Goal: Transaction & Acquisition: Purchase product/service

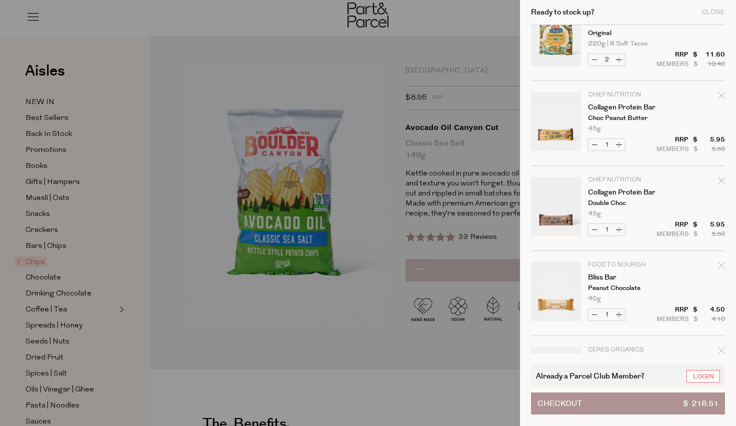
scroll to position [709, 0]
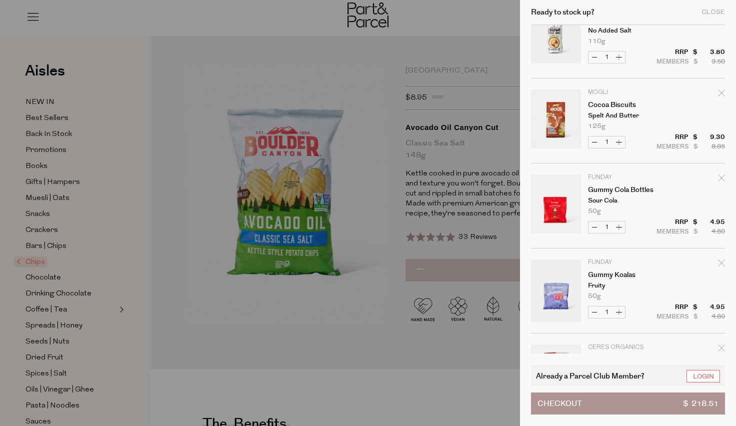
click at [691, 307] on tr "Funday Gummy Koalas Fruity 50g Only 40 Available Decrease Gummy Koalas 1 $ $ 4.…" at bounding box center [628, 296] width 194 height 74
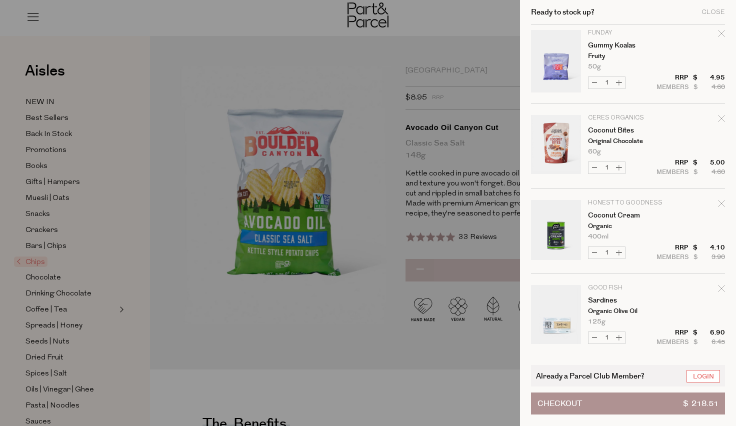
scroll to position [1290, 0]
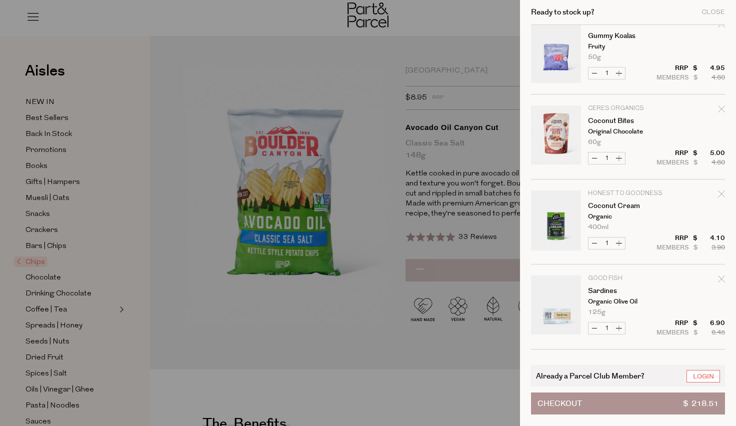
click at [719, 191] on icon "Remove Coconut Cream" at bounding box center [721, 193] width 7 height 7
type input "Add Membership"
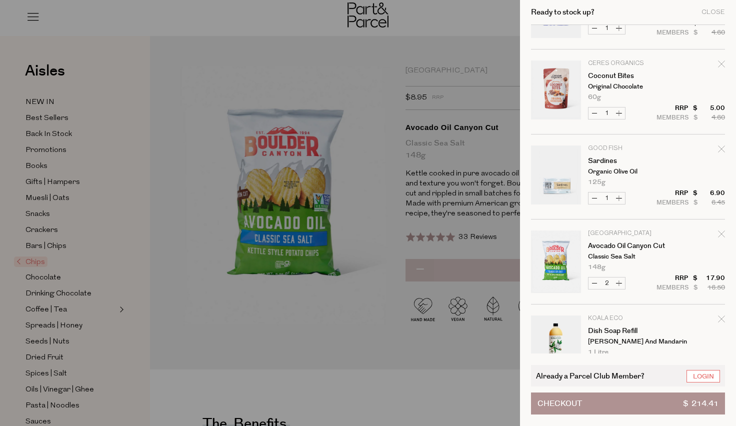
scroll to position [1339, 0]
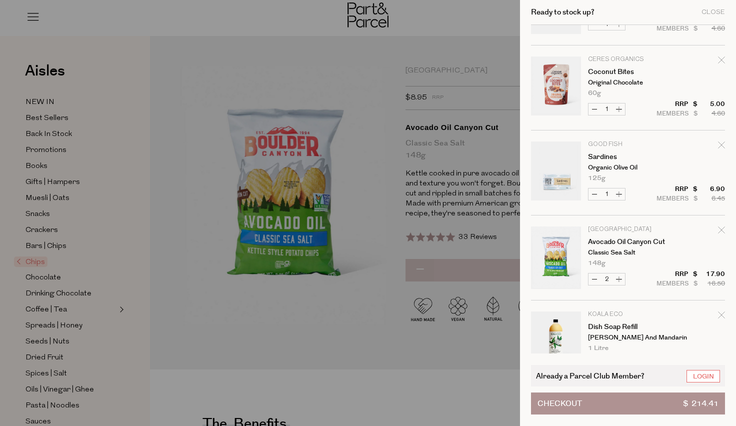
click at [720, 142] on icon "Remove Sardines" at bounding box center [721, 144] width 7 height 7
type input "Add Membership"
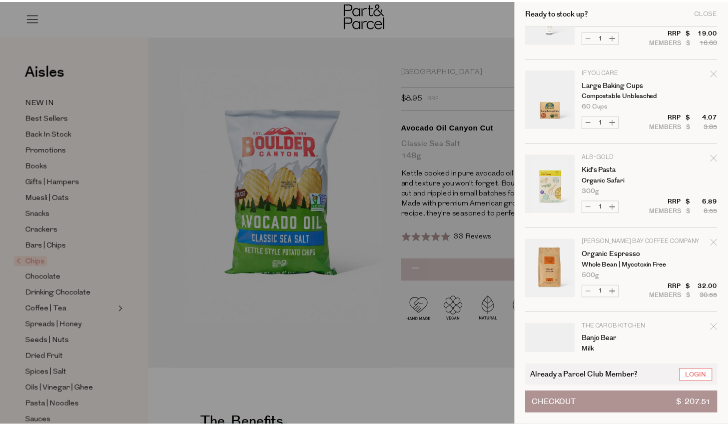
scroll to position [0, 0]
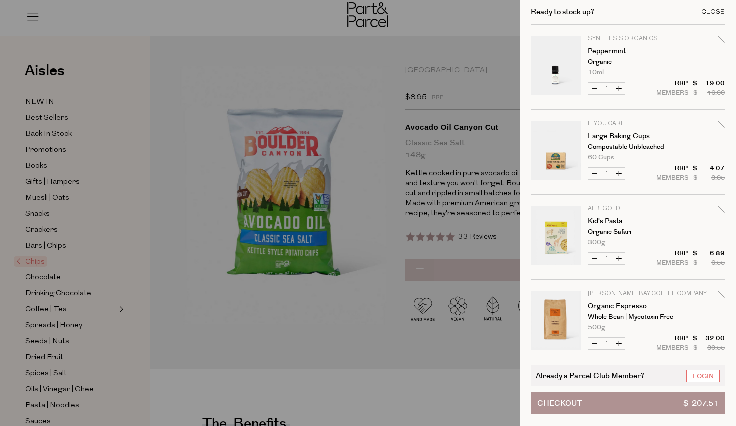
click at [717, 13] on div "Close" at bounding box center [712, 12] width 23 height 6
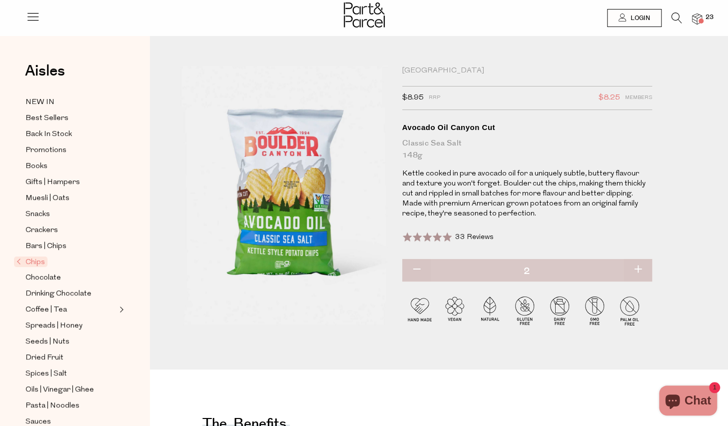
click at [131, 241] on div "Aisles Clear NEW IN Best Sellers Back In Stock Promotions Books Gifts | Hampers…" at bounding box center [75, 246] width 150 height 390
drag, startPoint x: 131, startPoint y: 241, endPoint x: 99, endPoint y: 102, distance: 142.0
click at [99, 102] on link "NEW IN" at bounding box center [70, 102] width 91 height 12
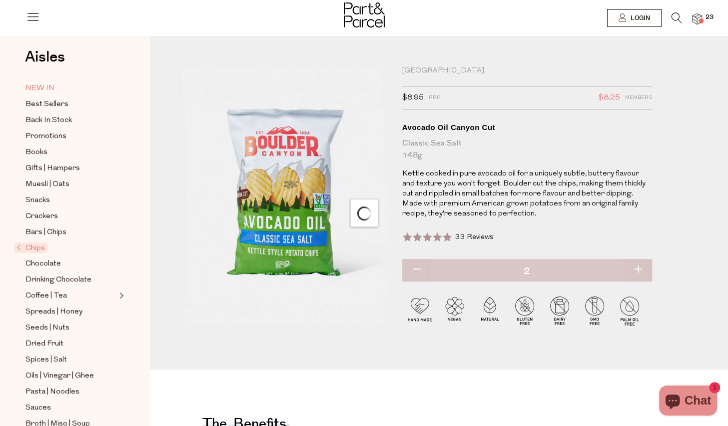
scroll to position [21, 0]
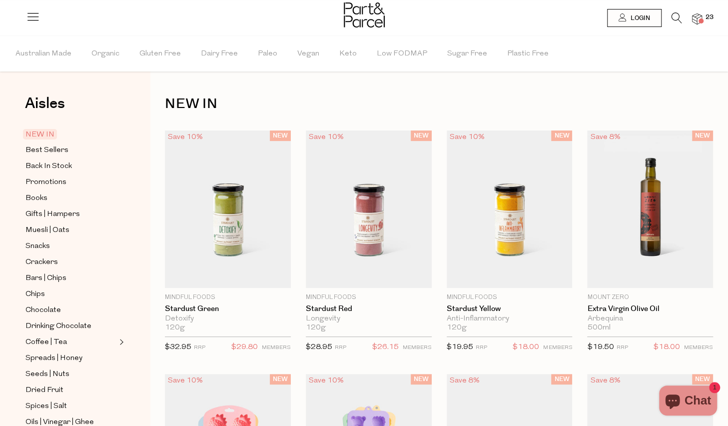
click at [72, 187] on ul "NEW IN Best Sellers Back In Stock Promotions Books Gifts | Hampers Muesli | Oat…" at bounding box center [74, 398] width 107 height 540
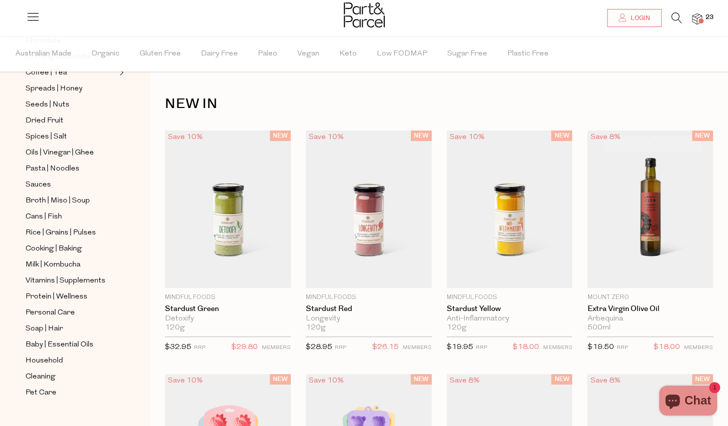
scroll to position [32, 0]
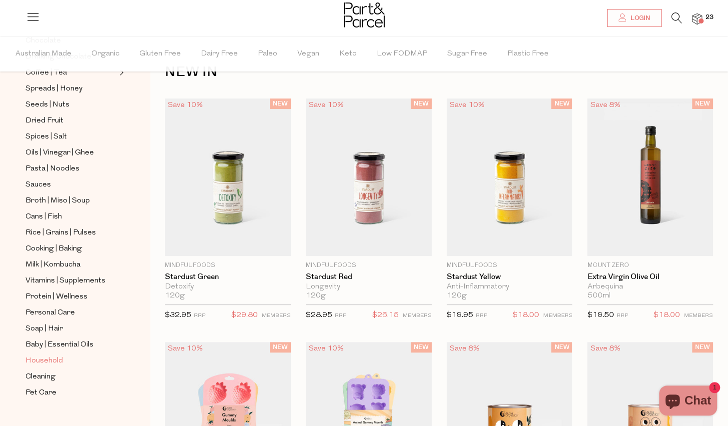
click at [38, 355] on span "Household" at bounding box center [43, 361] width 37 height 12
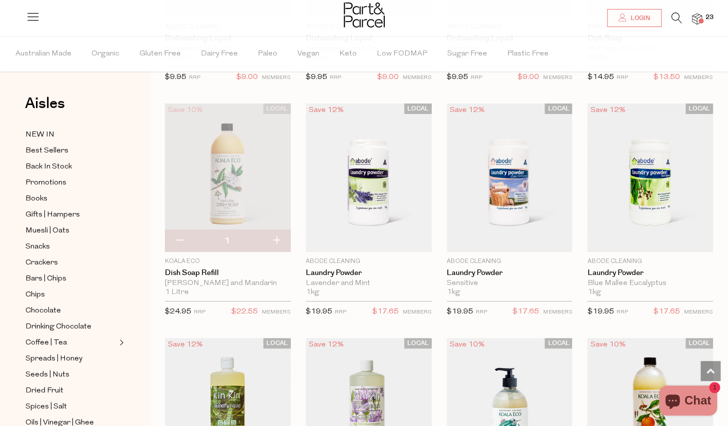
scroll to position [2175, 0]
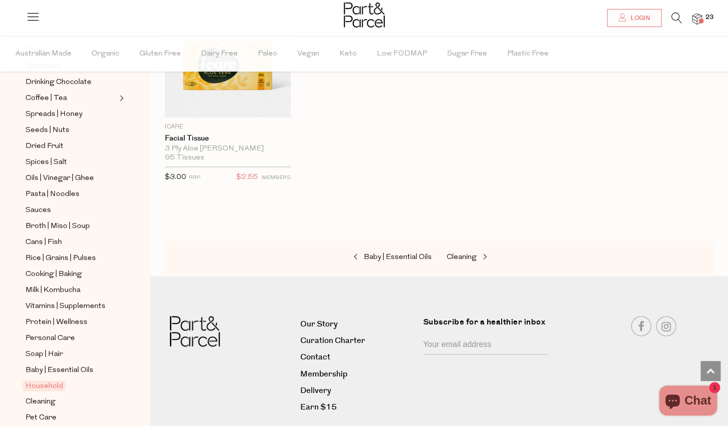
scroll to position [244, 0]
click at [45, 253] on span "Rice | Grains | Pulses" at bounding box center [60, 259] width 70 height 12
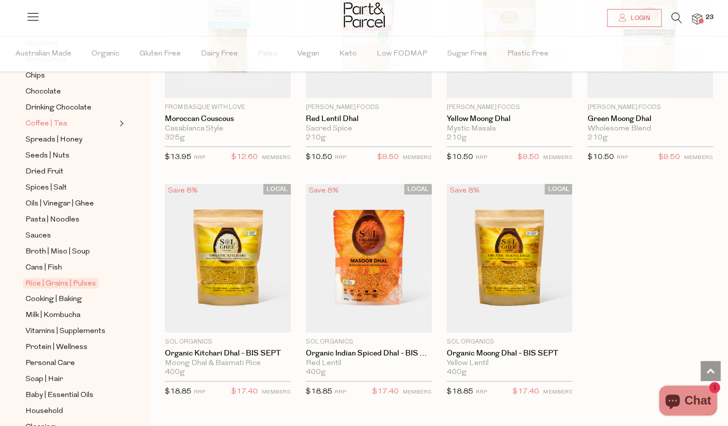
scroll to position [221, 0]
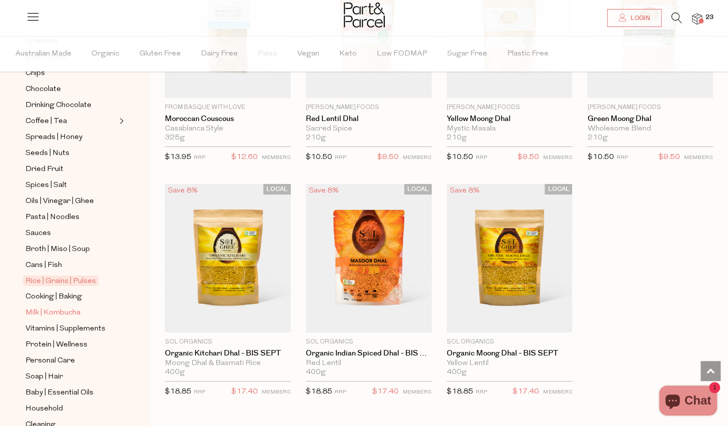
click at [62, 307] on span "Milk | Kombucha" at bounding box center [52, 313] width 55 height 12
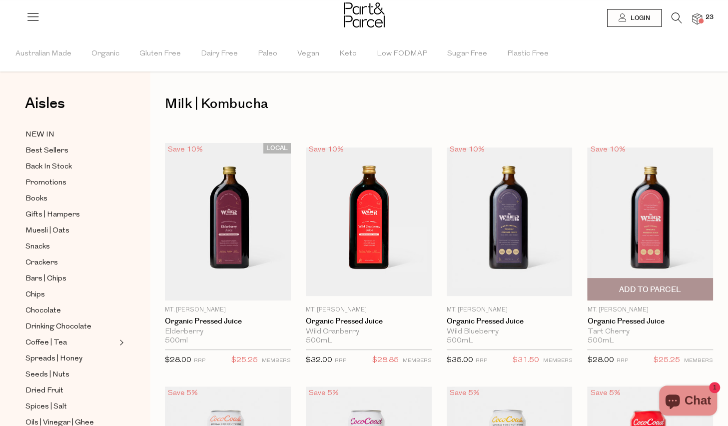
click at [640, 287] on span "Add To Parcel" at bounding box center [650, 289] width 62 height 10
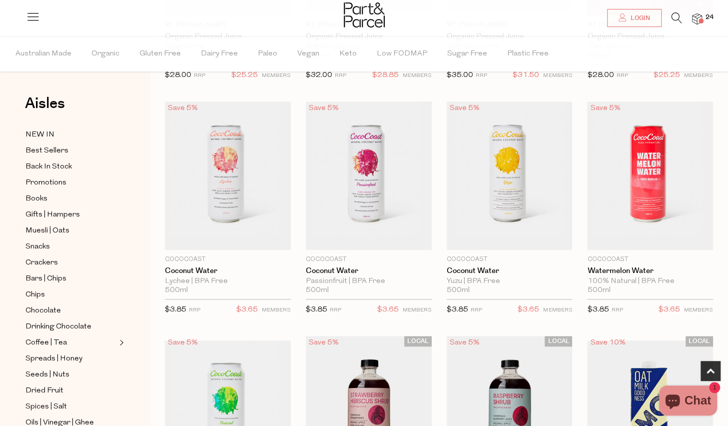
scroll to position [298, 0]
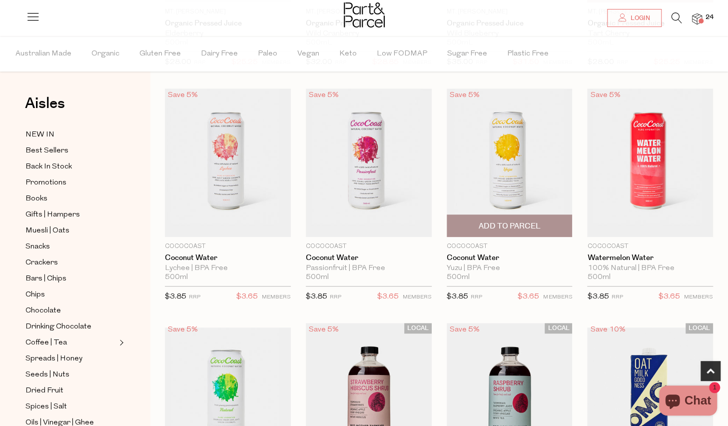
click at [513, 221] on span "Add To Parcel" at bounding box center [509, 226] width 62 height 10
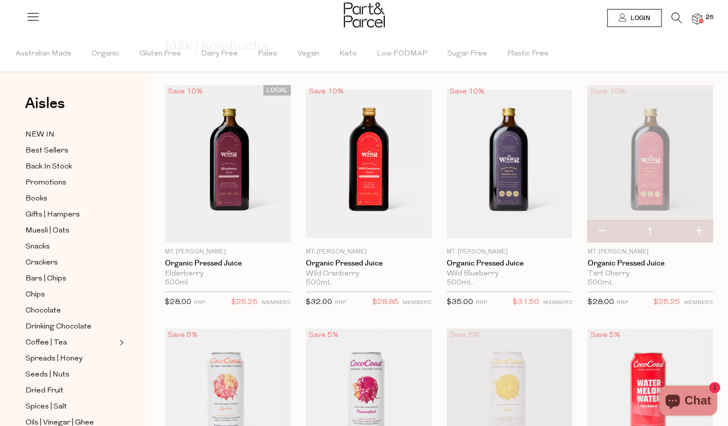
scroll to position [0, 0]
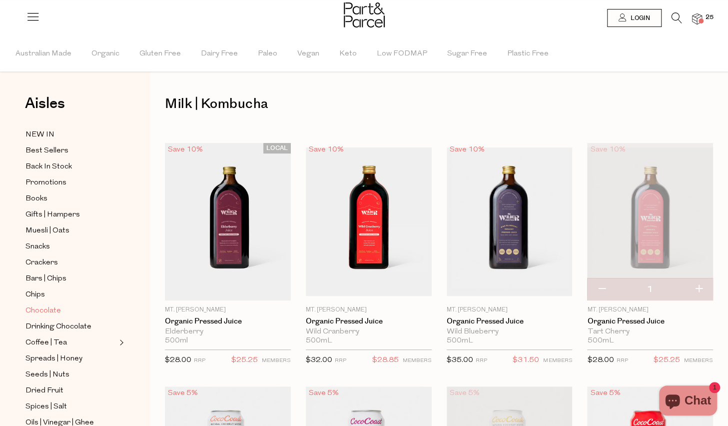
click at [46, 305] on span "Chocolate" at bounding box center [42, 311] width 35 height 12
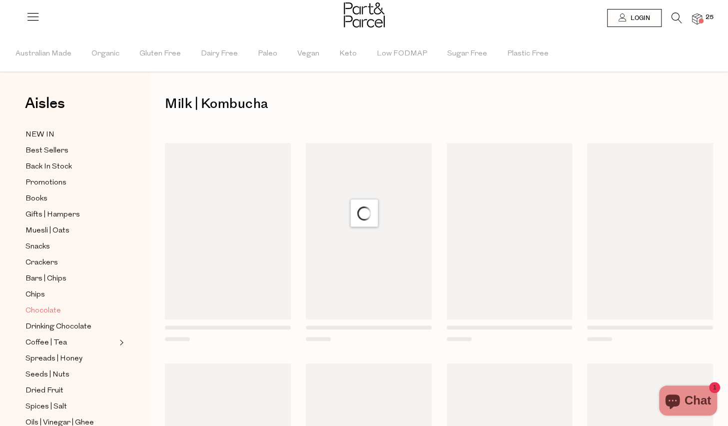
scroll to position [5, 0]
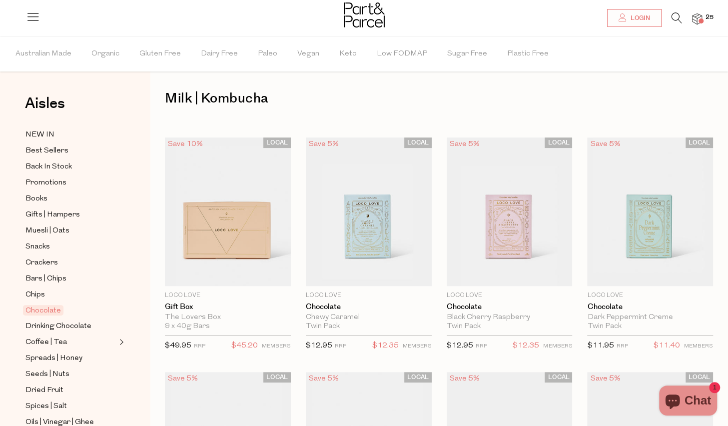
type input "2"
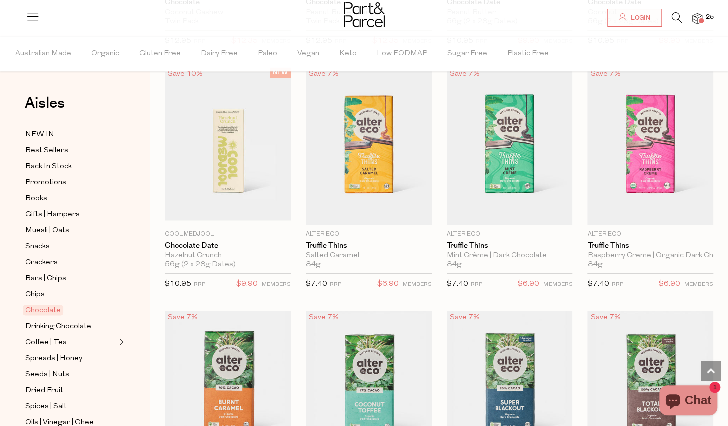
scroll to position [790, 0]
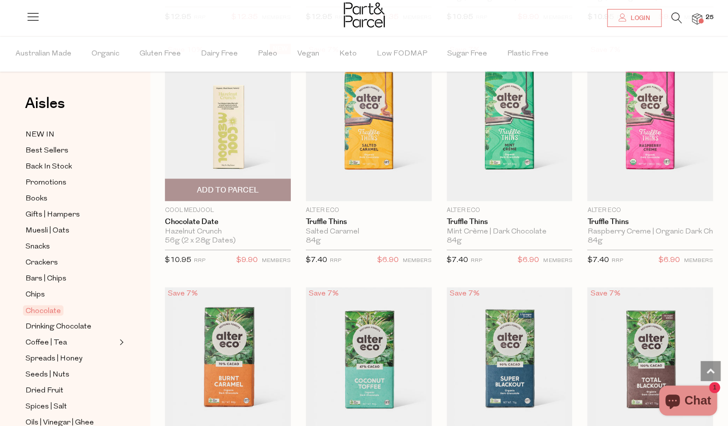
click at [230, 188] on span "Add To Parcel" at bounding box center [228, 190] width 62 height 10
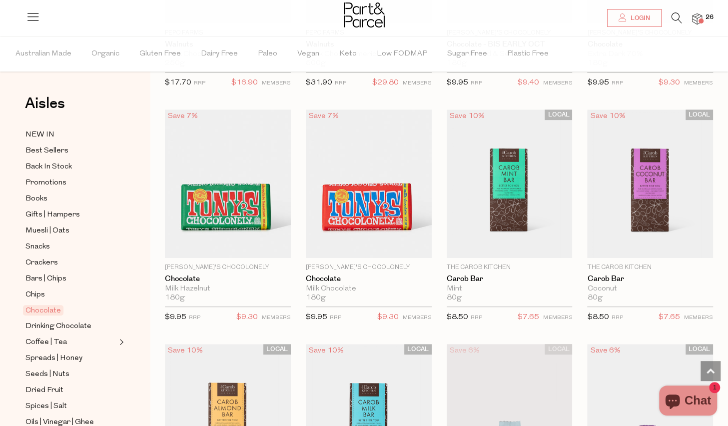
scroll to position [2393, 0]
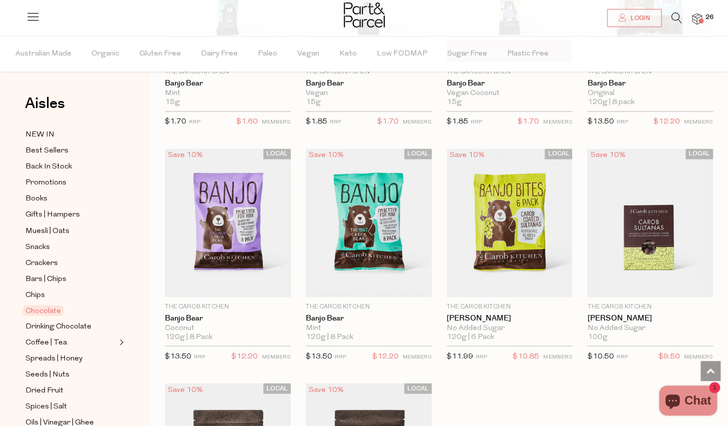
scroll to position [3058, 0]
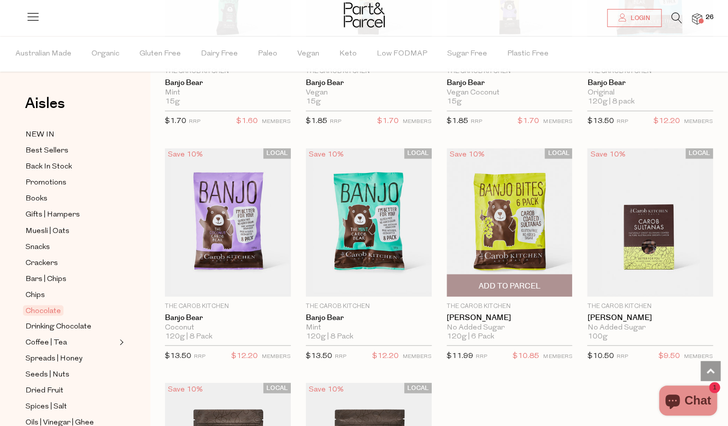
click at [482, 280] on span "Add To Parcel" at bounding box center [509, 285] width 62 height 10
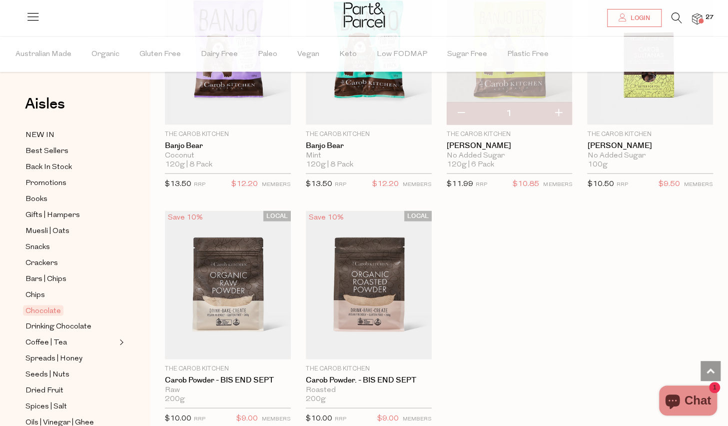
scroll to position [3231, 0]
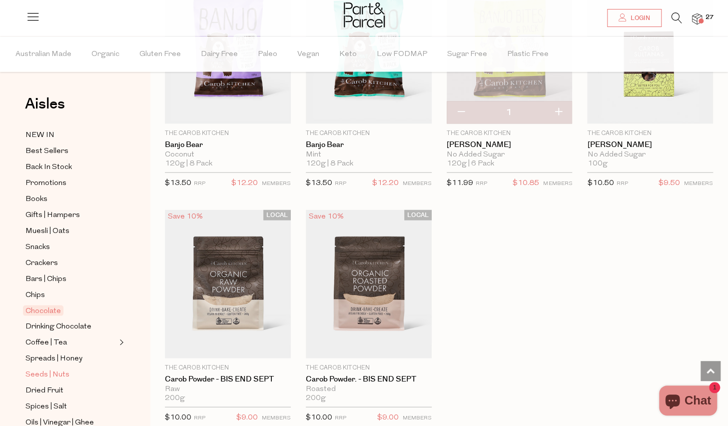
click at [34, 368] on span "Seeds | Nuts" at bounding box center [47, 374] width 44 height 12
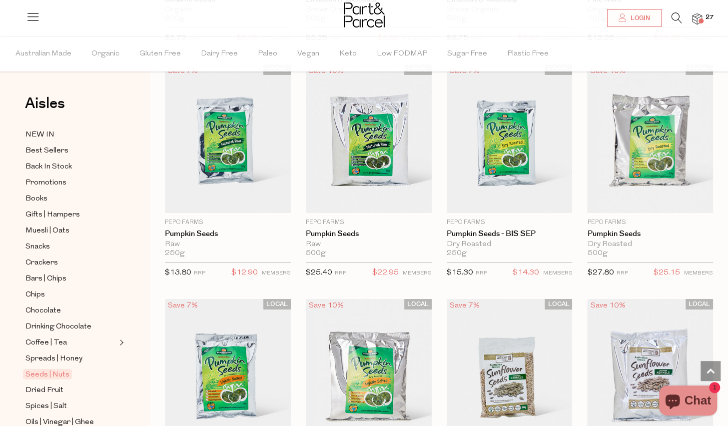
scroll to position [1943, 0]
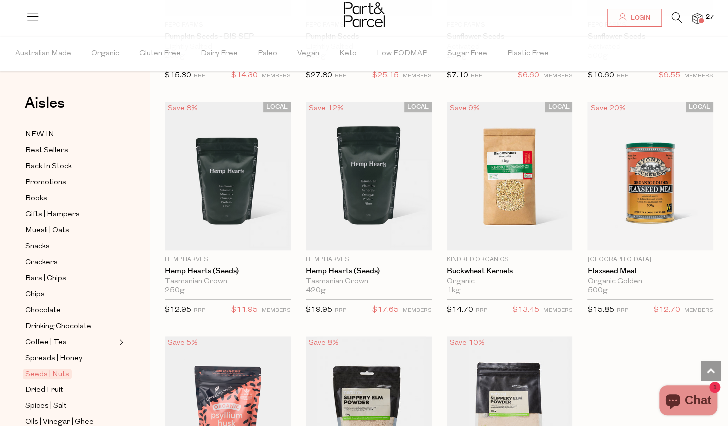
click at [313, 374] on img at bounding box center [369, 410] width 126 height 148
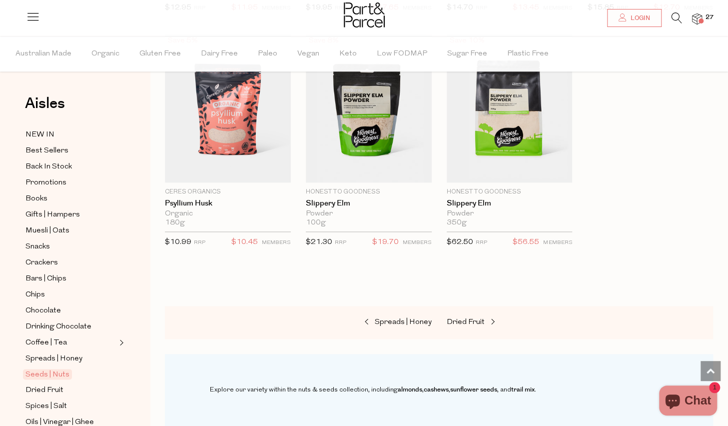
scroll to position [2676, 0]
click at [478, 318] on span "Dried Fruit" at bounding box center [466, 321] width 38 height 7
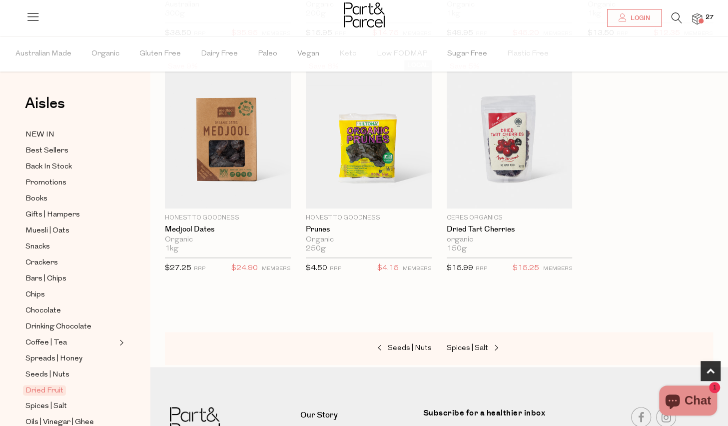
scroll to position [542, 0]
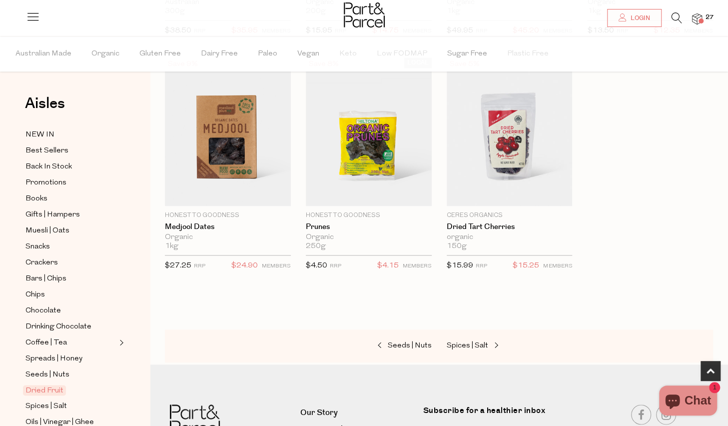
click at [697, 16] on img at bounding box center [697, 18] width 10 height 11
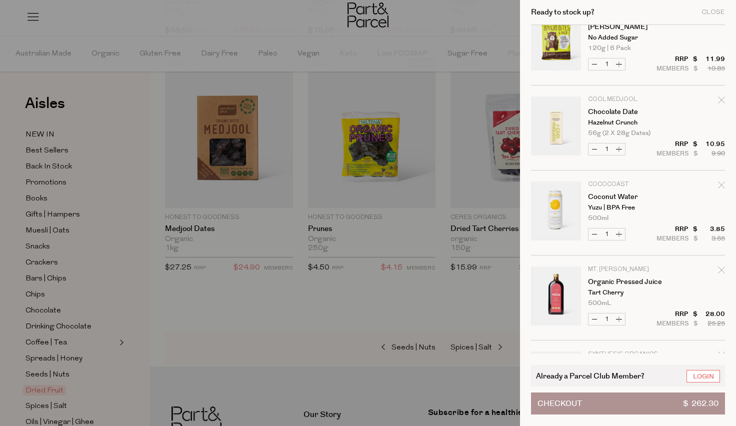
scroll to position [0, 0]
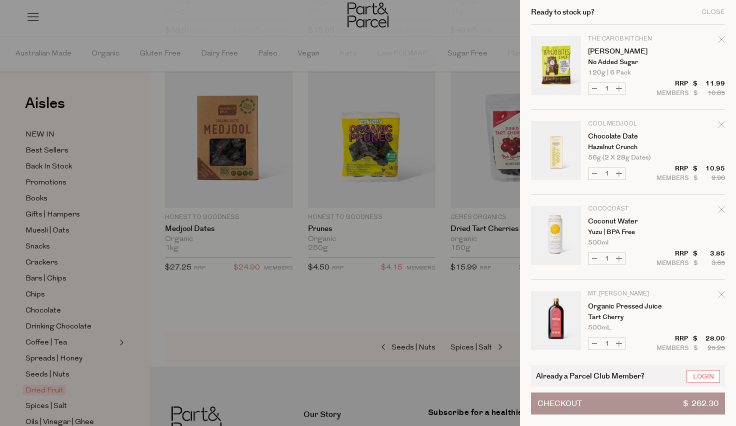
click at [720, 294] on icon "Remove Organic Pressed Juice" at bounding box center [721, 294] width 6 height 6
type input "Add Membership"
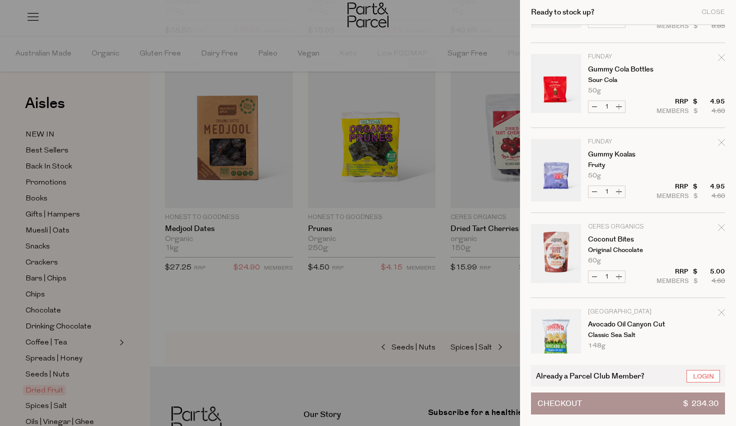
scroll to position [1427, 0]
click at [460, 14] on div at bounding box center [368, 213] width 736 height 426
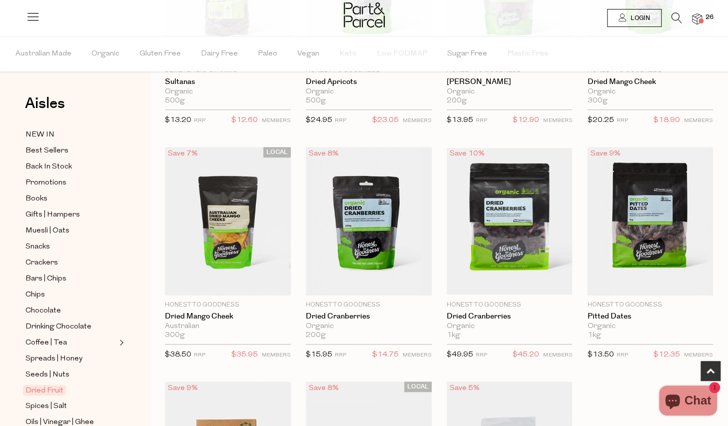
scroll to position [0, 0]
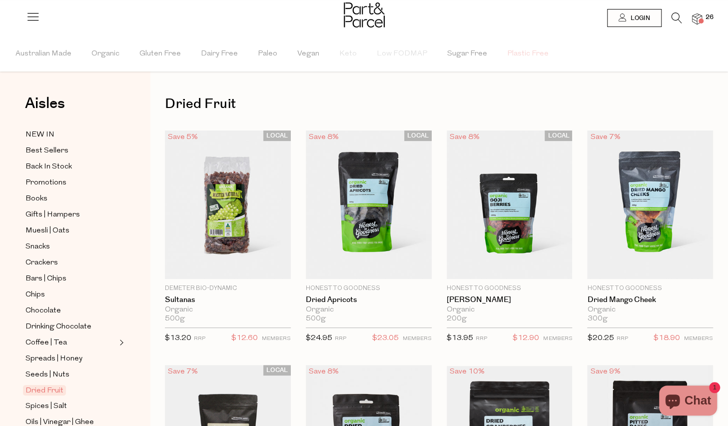
click at [517, 54] on span "Plastic Free" at bounding box center [527, 53] width 41 height 35
click at [49, 182] on span "Promotions" at bounding box center [45, 183] width 41 height 12
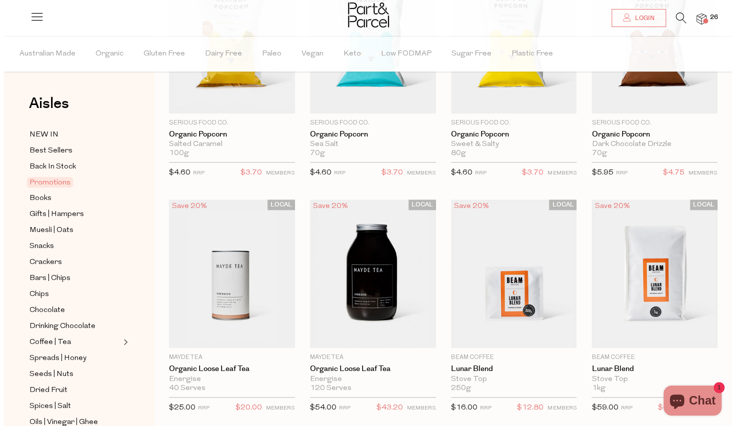
scroll to position [72, 0]
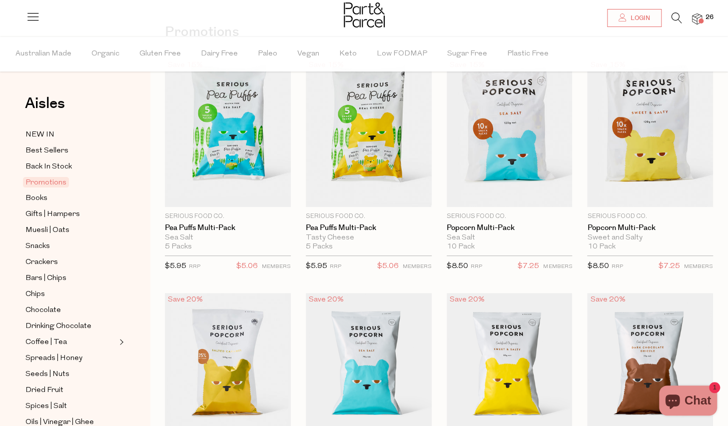
click at [31, 19] on icon at bounding box center [33, 16] width 14 height 14
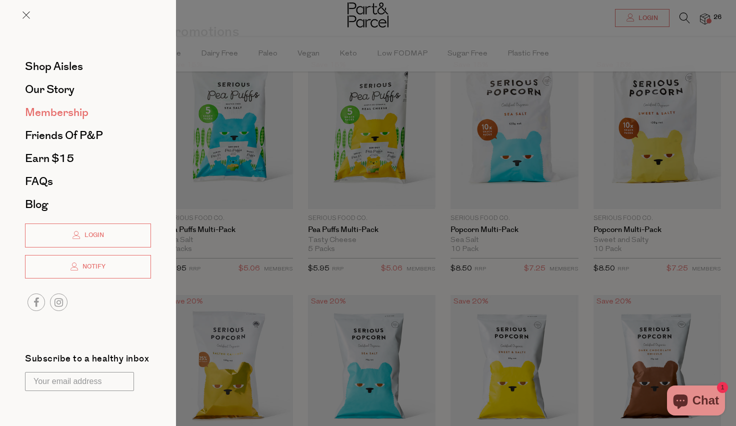
click at [43, 110] on span "Membership" at bounding box center [56, 112] width 63 height 16
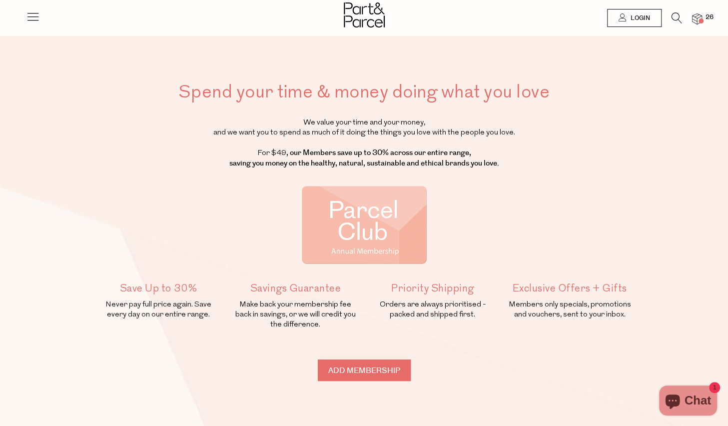
click at [366, 364] on input "Add membership" at bounding box center [364, 369] width 93 height 21
type input "ADDED"
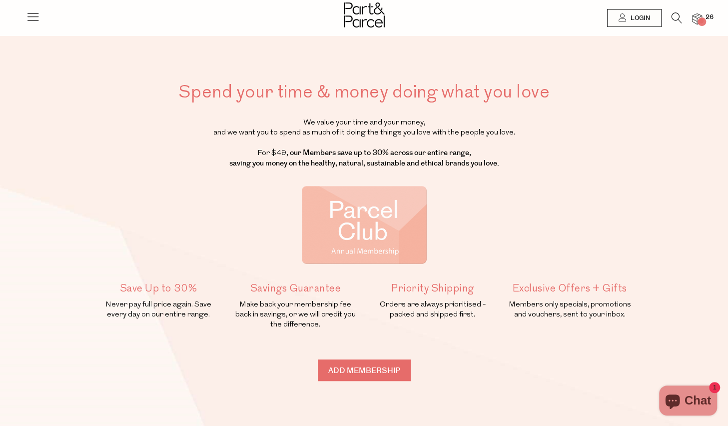
type input "ADDED"
click at [696, 19] on img at bounding box center [697, 18] width 10 height 11
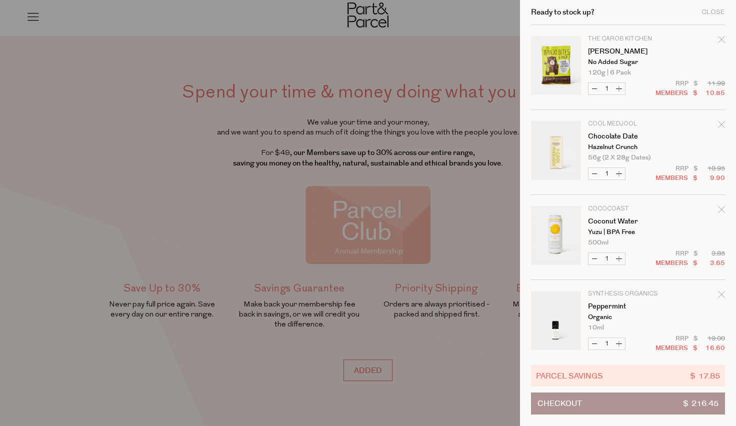
click at [619, 404] on button "Checkout $ 216.45" at bounding box center [628, 403] width 194 height 22
